Goal: Browse casually: Explore the website without a specific task or goal

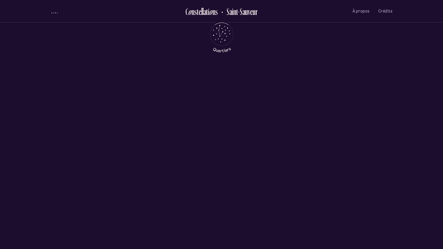
click at [212, 124] on div "[PERSON_NAME] [PERSON_NAME]" at bounding box center [221, 134] width 443 height 116
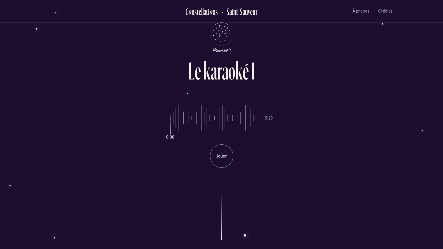
click at [53, 13] on button "volume audio" at bounding box center [55, 11] width 8 height 6
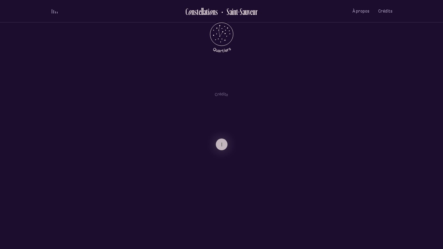
scroll to position [470, 0]
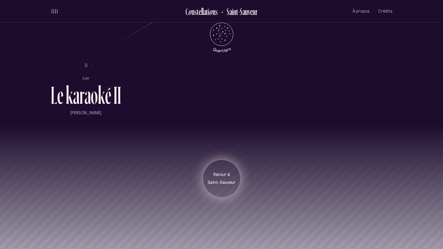
click at [222, 187] on div "Retour à [GEOGRAPHIC_DATA]" at bounding box center [222, 178] width 38 height 38
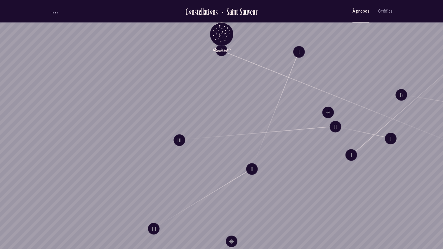
click at [365, 12] on span "À propos" at bounding box center [360, 11] width 17 height 5
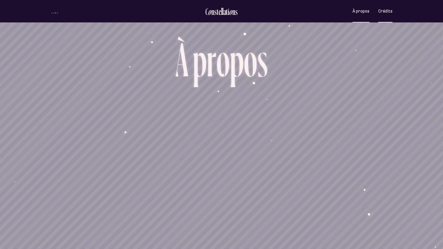
click at [385, 16] on button "Crédits" at bounding box center [385, 11] width 14 height 14
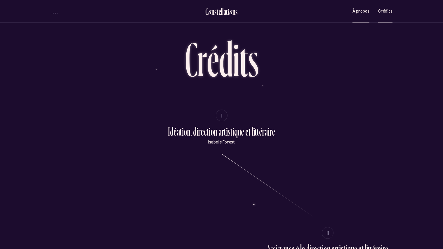
click at [362, 8] on button "À propos" at bounding box center [360, 11] width 17 height 14
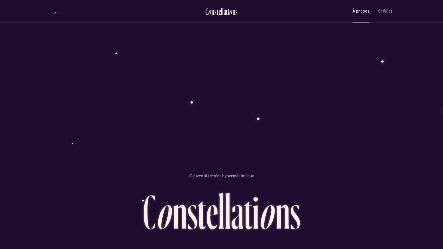
scroll to position [561, 0]
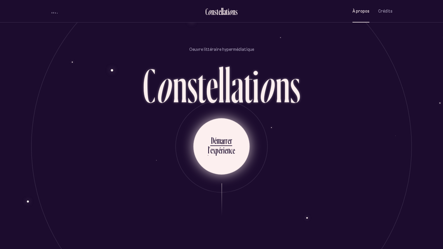
click at [236, 136] on ul "D é m a r r e r l ’ e x p é r i e n c e" at bounding box center [221, 146] width 56 height 56
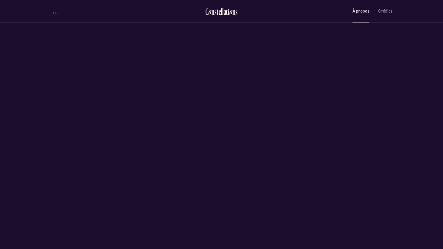
scroll to position [0, 0]
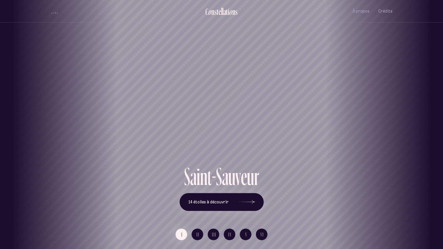
click at [212, 186] on div "-" at bounding box center [214, 176] width 4 height 25
click at [215, 198] on button "14 étoiles à découvrir" at bounding box center [221, 202] width 84 height 18
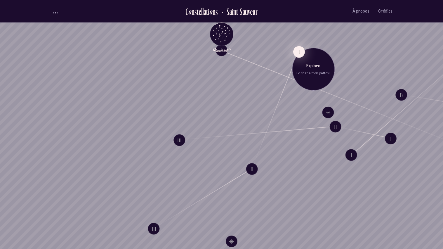
click at [295, 49] on button "I" at bounding box center [299, 52] width 12 height 12
